Goal: Check status

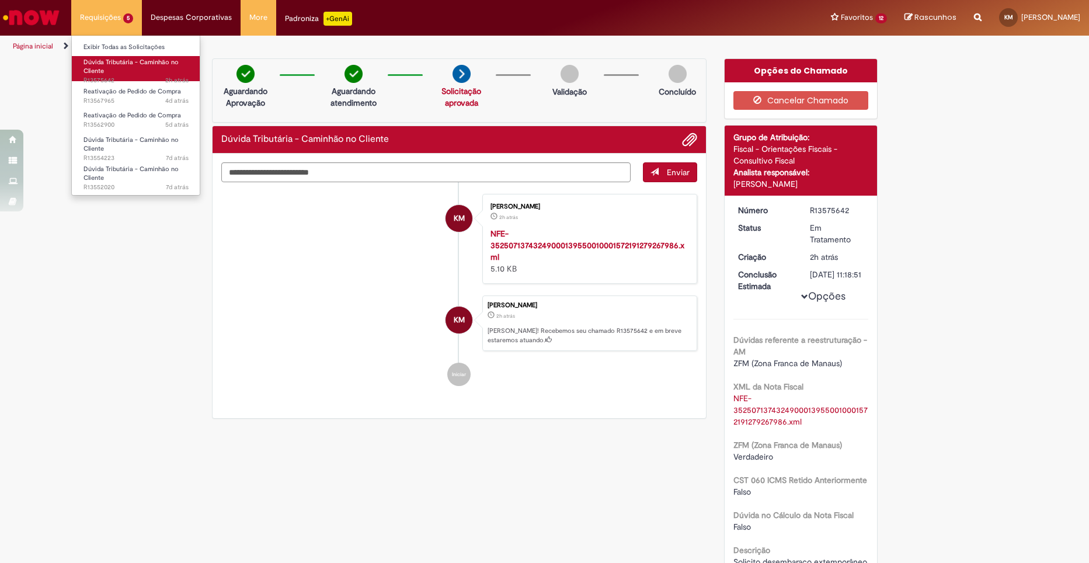
click at [106, 68] on link "Dúvida Tributária - Caminhão no Cliente 2h atrás 2 horas atrás R13575642" at bounding box center [136, 68] width 129 height 25
click at [103, 47] on link "Exibir Todas as Solicitações" at bounding box center [136, 47] width 129 height 13
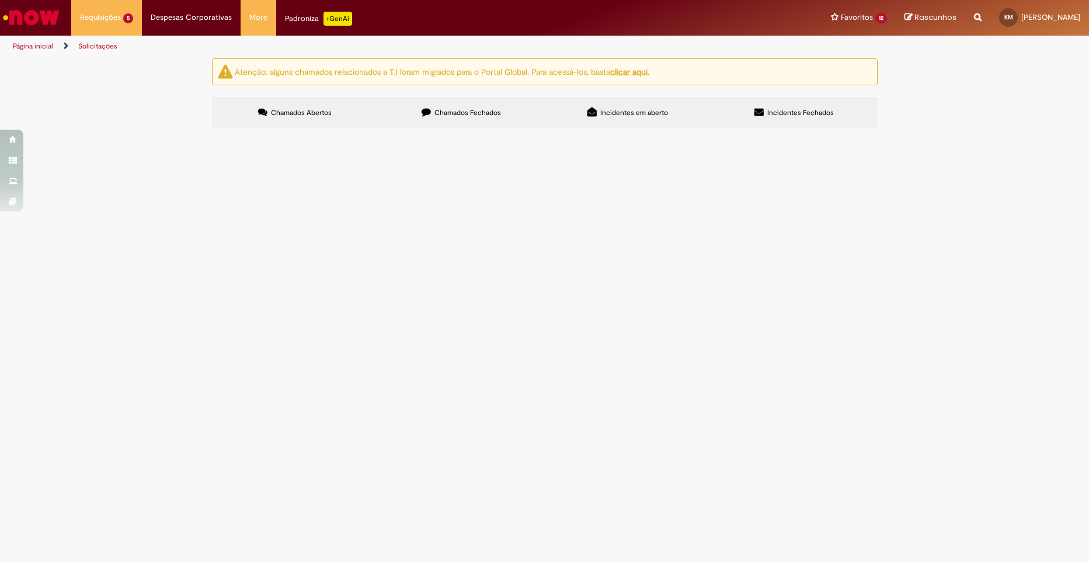
click at [0, 0] on span "R13562900" at bounding box center [0, 0] width 0 height 0
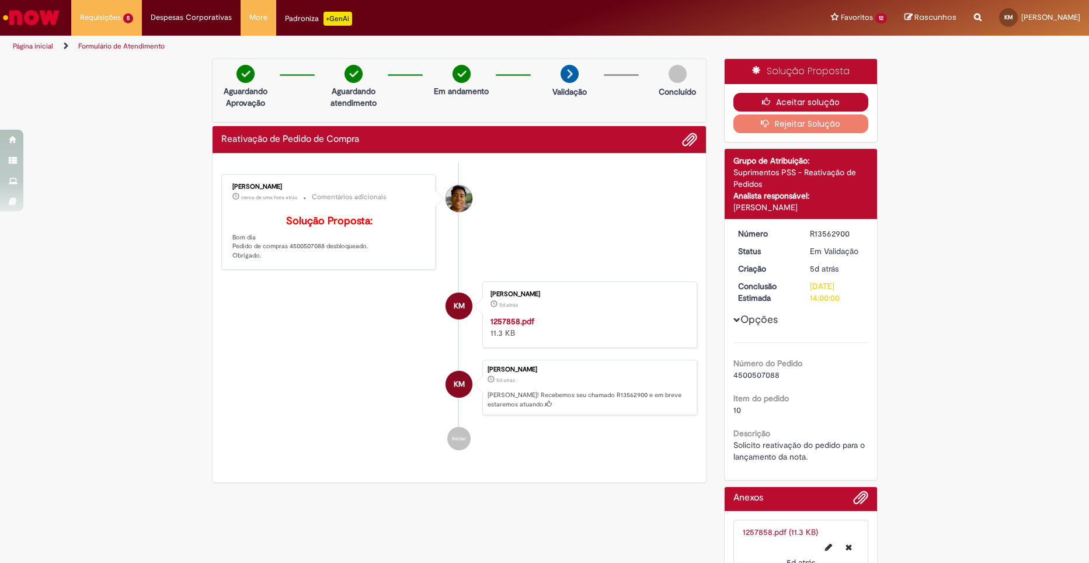
click at [778, 98] on button "Aceitar solução" at bounding box center [801, 102] width 135 height 19
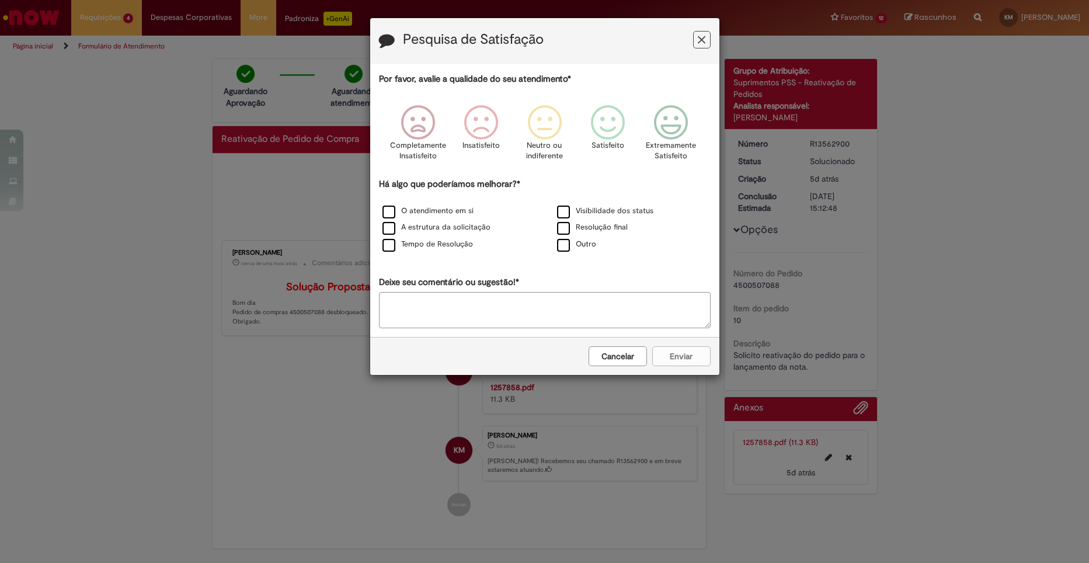
click at [620, 353] on button "Cancelar" at bounding box center [618, 356] width 58 height 20
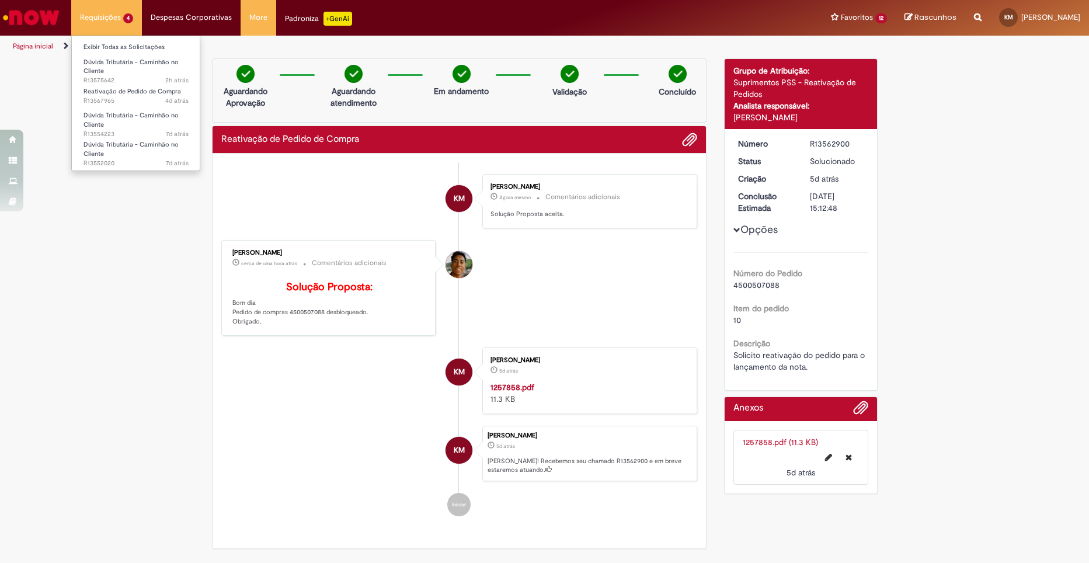
click at [106, 8] on li "Requisições 4 Exibir Todas as Solicitações Dúvida Tributária - Caminhão no Clie…" at bounding box center [106, 17] width 71 height 35
click at [109, 48] on link "Exibir Todas as Solicitações" at bounding box center [136, 47] width 129 height 13
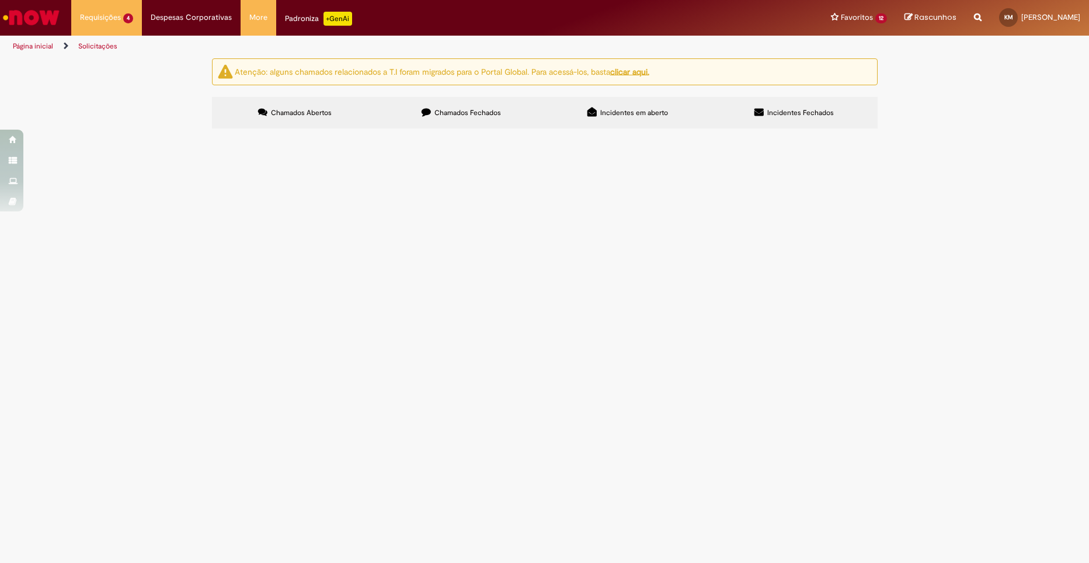
click at [0, 0] on span "R13567965" at bounding box center [0, 0] width 0 height 0
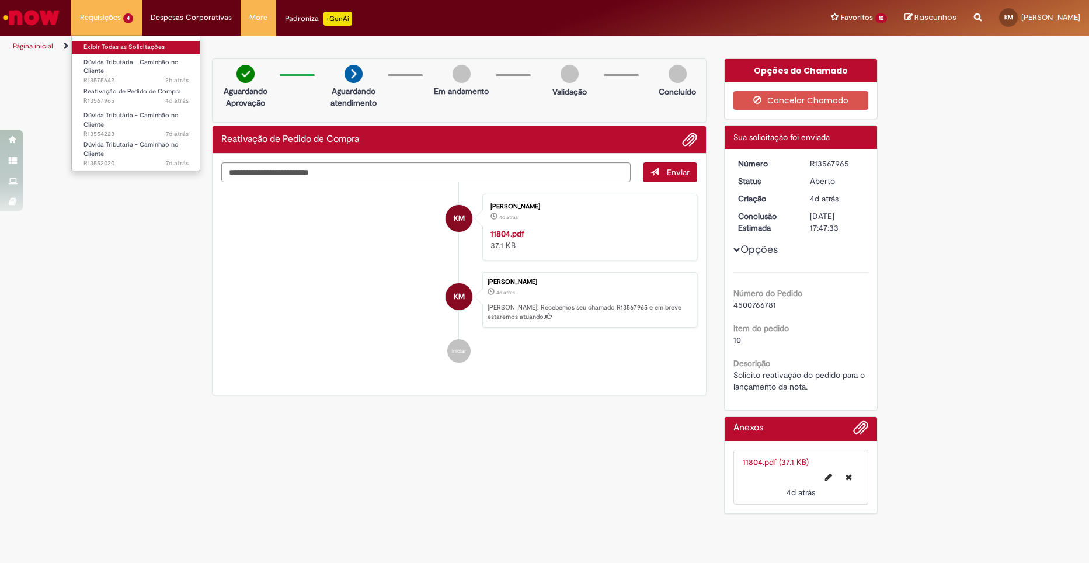
click at [106, 50] on link "Exibir Todas as Solicitações" at bounding box center [136, 47] width 129 height 13
